Goal: Navigation & Orientation: Find specific page/section

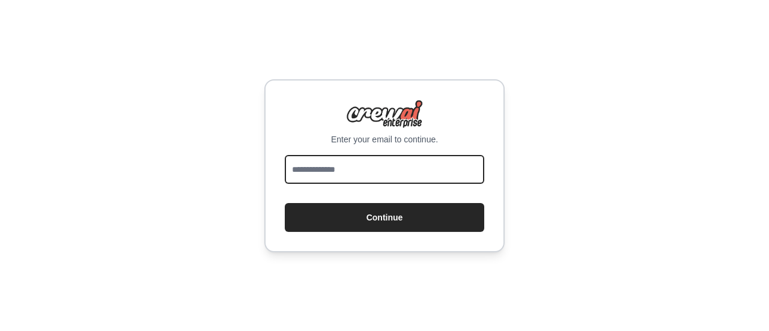
drag, startPoint x: 0, startPoint y: 0, endPoint x: 391, endPoint y: 173, distance: 427.1
click at [391, 173] on input "email" at bounding box center [384, 169] width 199 height 29
type input "**********"
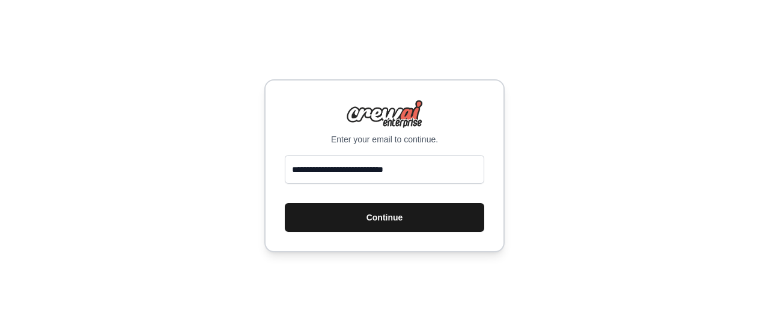
click at [392, 216] on button "Continue" at bounding box center [384, 217] width 199 height 29
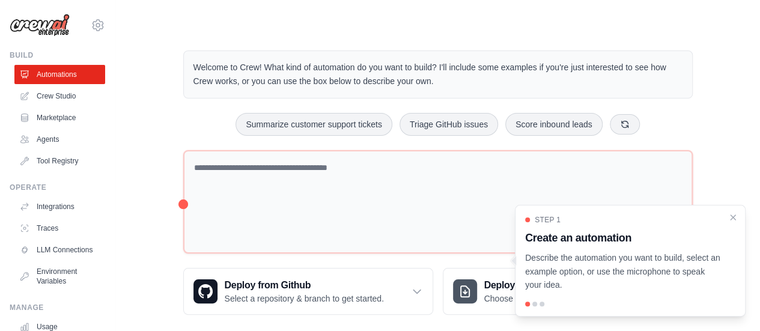
scroll to position [13, 0]
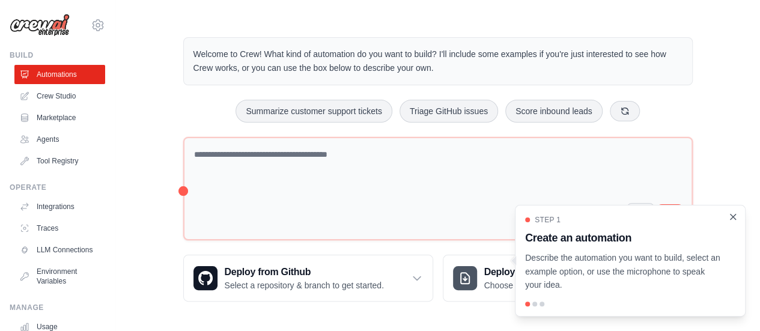
click at [732, 220] on icon "Close walkthrough" at bounding box center [733, 216] width 11 height 11
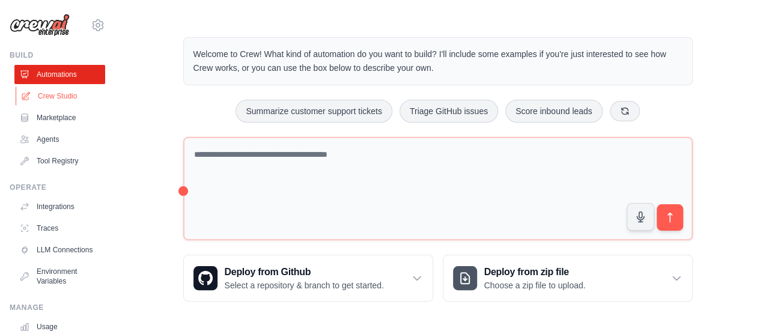
click at [43, 99] on link "Crew Studio" at bounding box center [61, 96] width 91 height 19
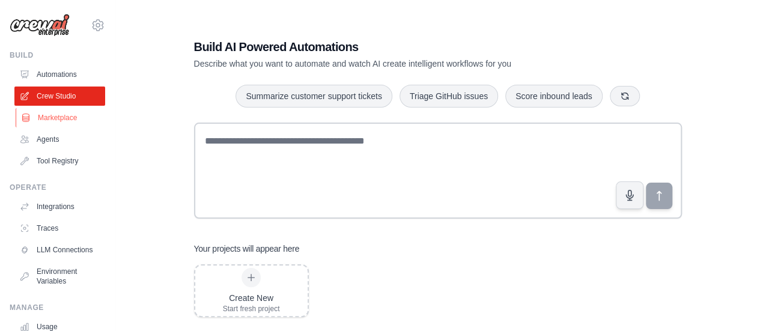
click at [45, 118] on link "Marketplace" at bounding box center [61, 117] width 91 height 19
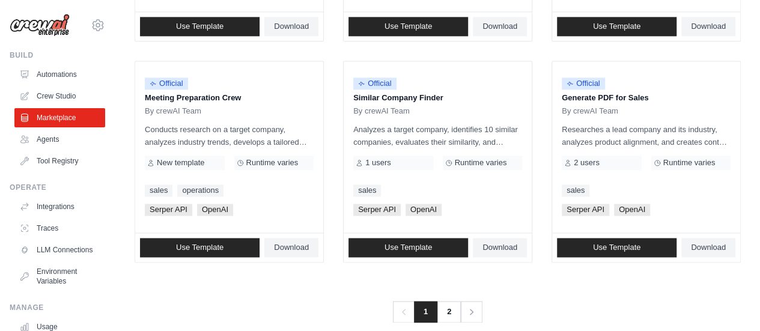
scroll to position [813, 0]
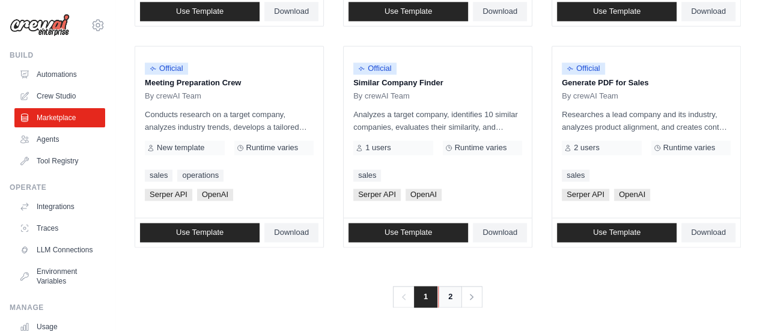
click at [451, 294] on link "2" at bounding box center [450, 297] width 24 height 22
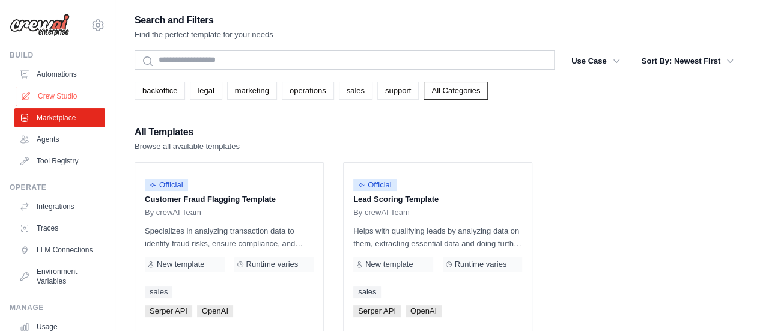
click at [56, 92] on link "Crew Studio" at bounding box center [61, 96] width 91 height 19
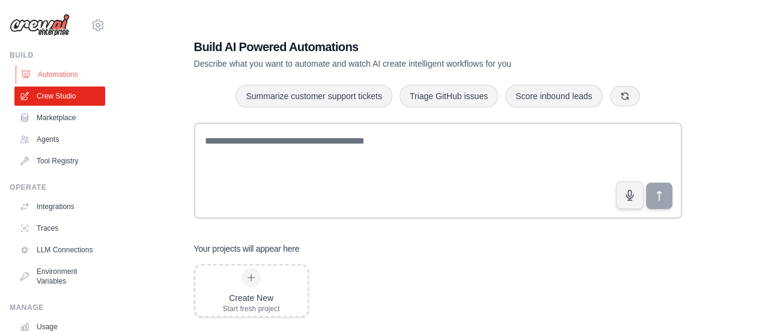
click at [55, 76] on link "Automations" at bounding box center [61, 74] width 91 height 19
